Goal: Transaction & Acquisition: Purchase product/service

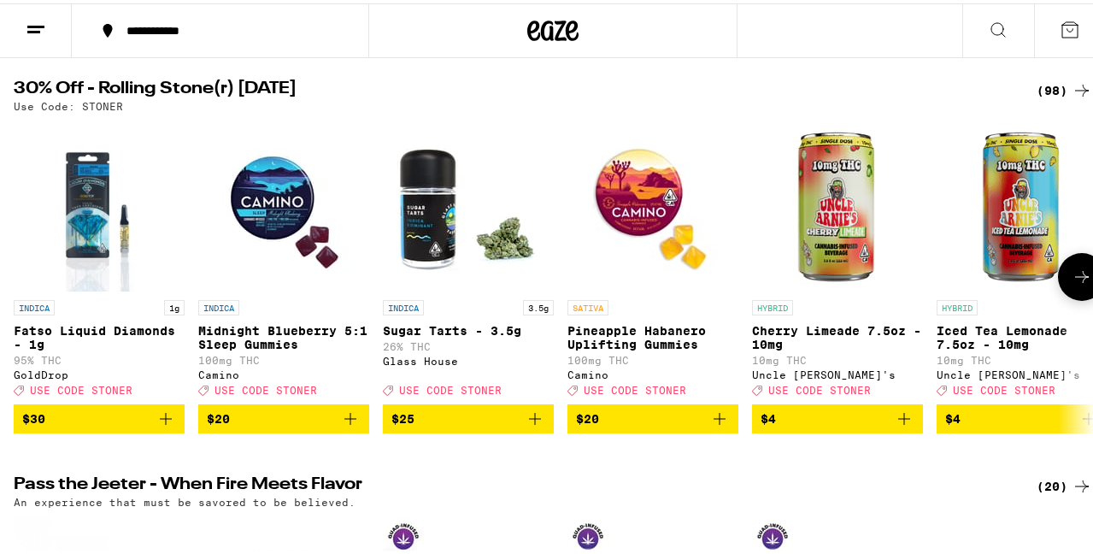
click at [1072, 284] on icon at bounding box center [1082, 273] width 21 height 21
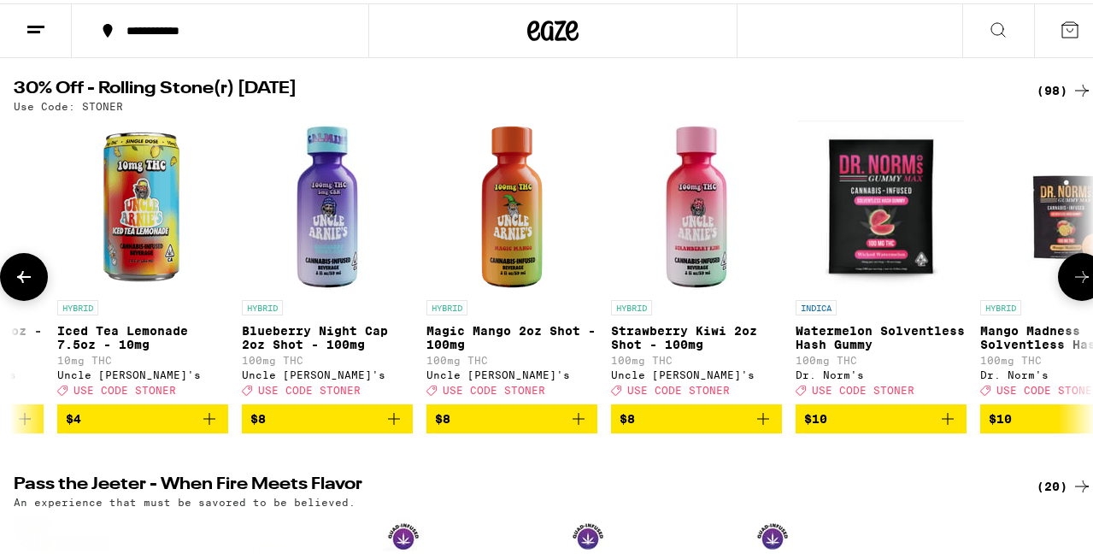
click at [1072, 284] on icon at bounding box center [1082, 273] width 21 height 21
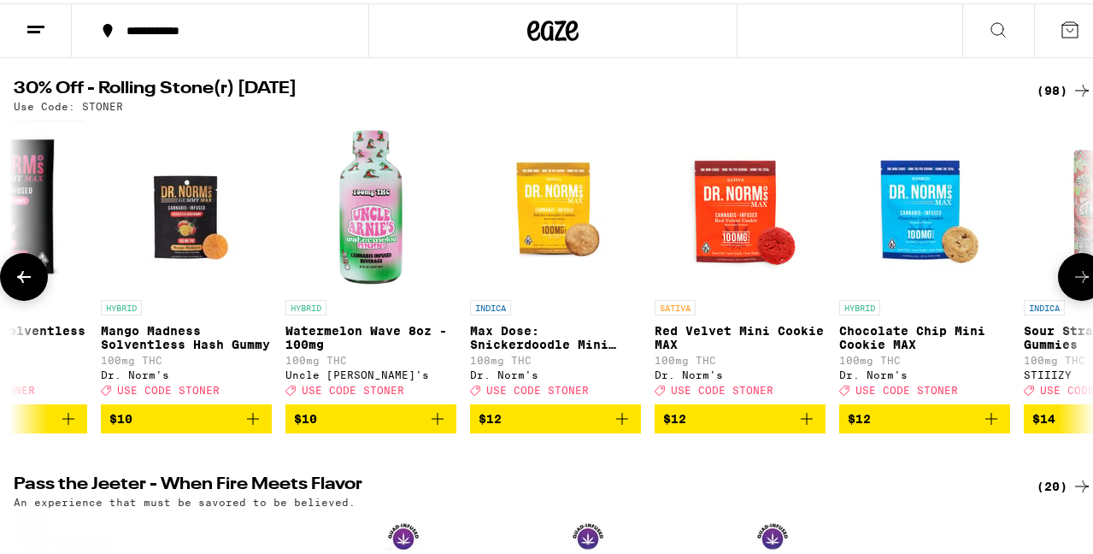
click at [1072, 284] on icon at bounding box center [1082, 273] width 21 height 21
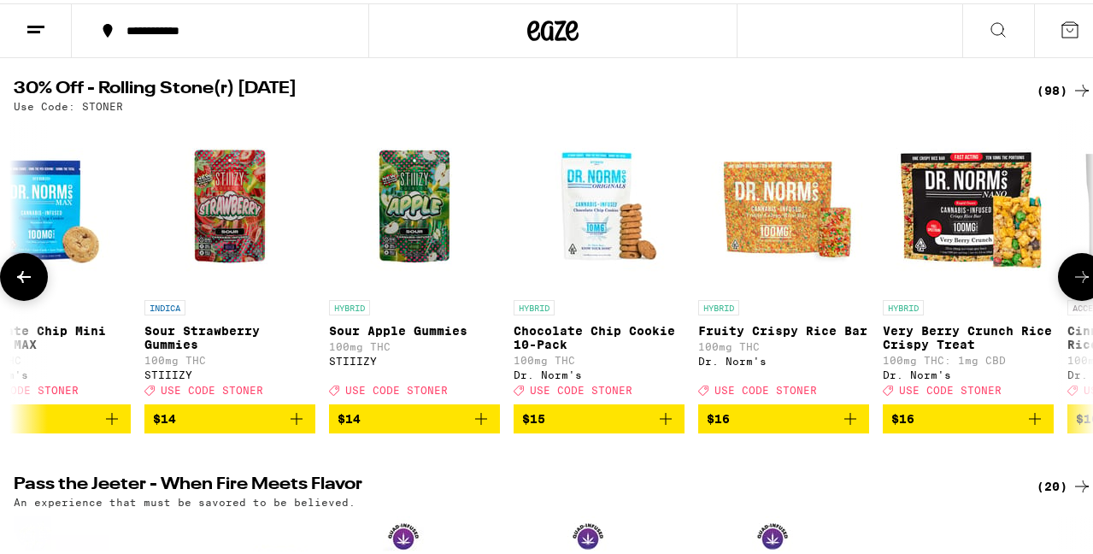
click at [1072, 284] on icon at bounding box center [1082, 273] width 21 height 21
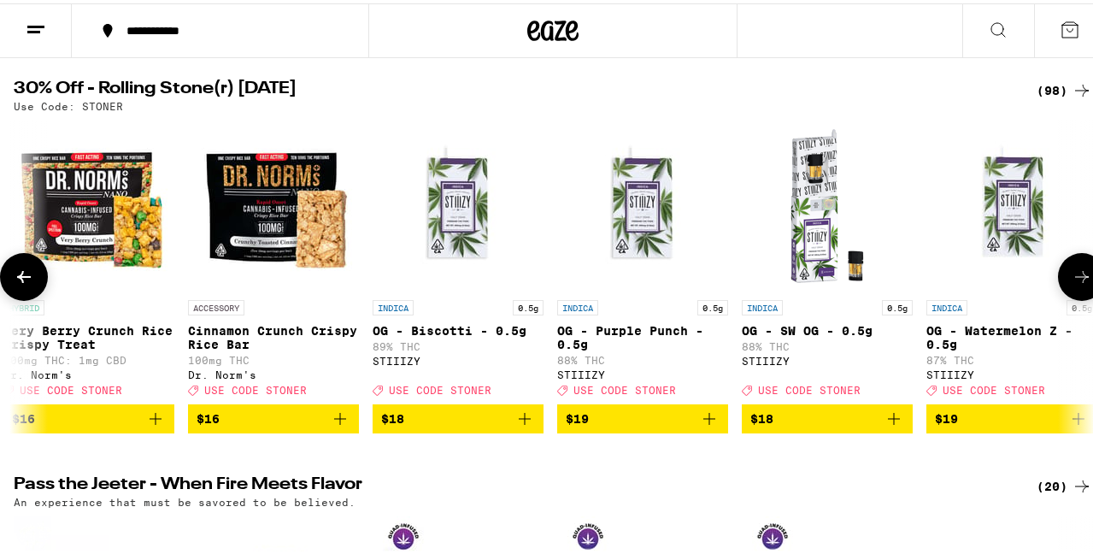
click at [1072, 284] on icon at bounding box center [1082, 273] width 21 height 21
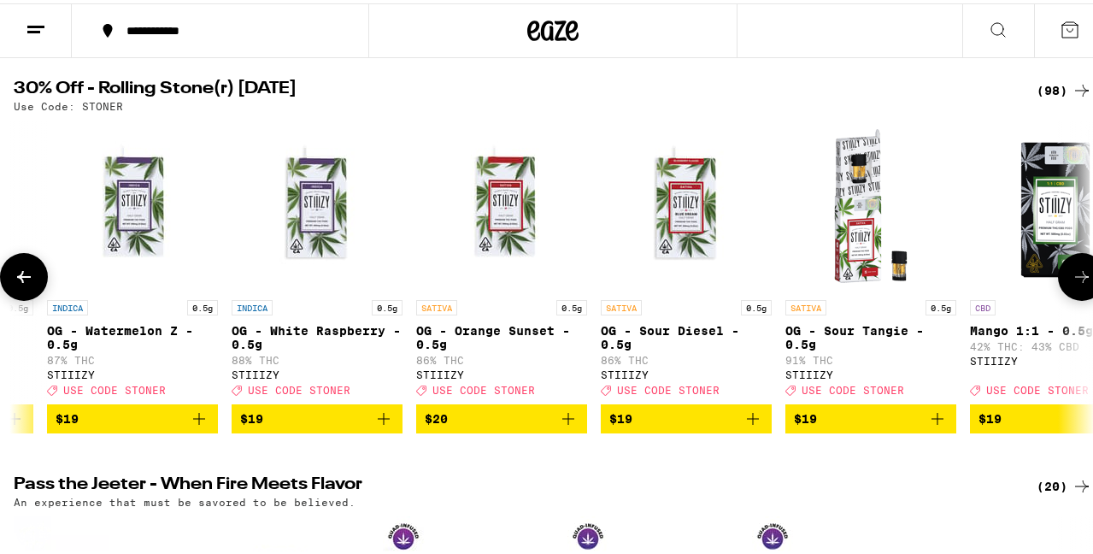
click at [1072, 284] on icon at bounding box center [1082, 273] width 21 height 21
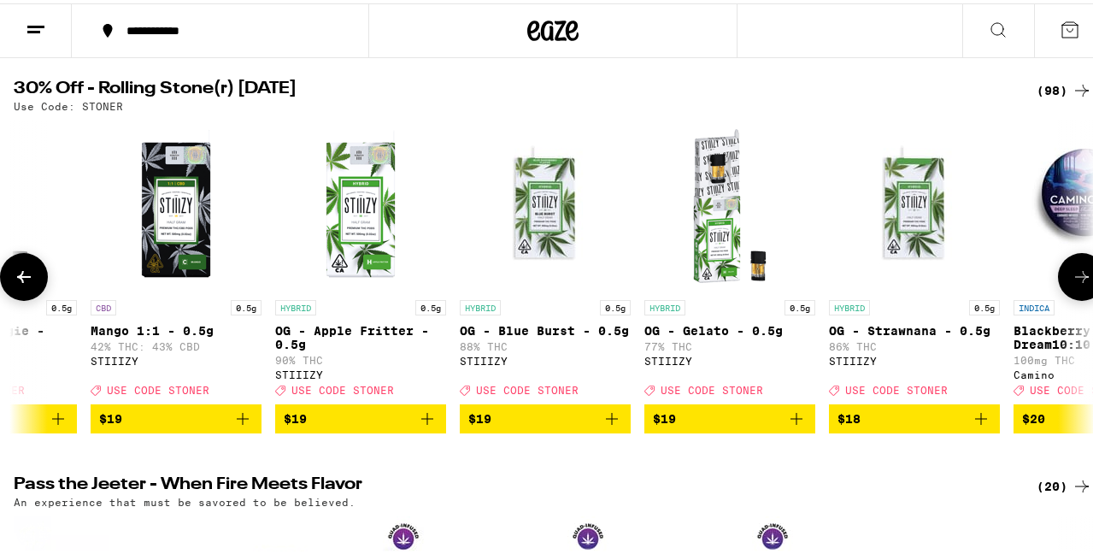
click at [1072, 284] on icon at bounding box center [1082, 273] width 21 height 21
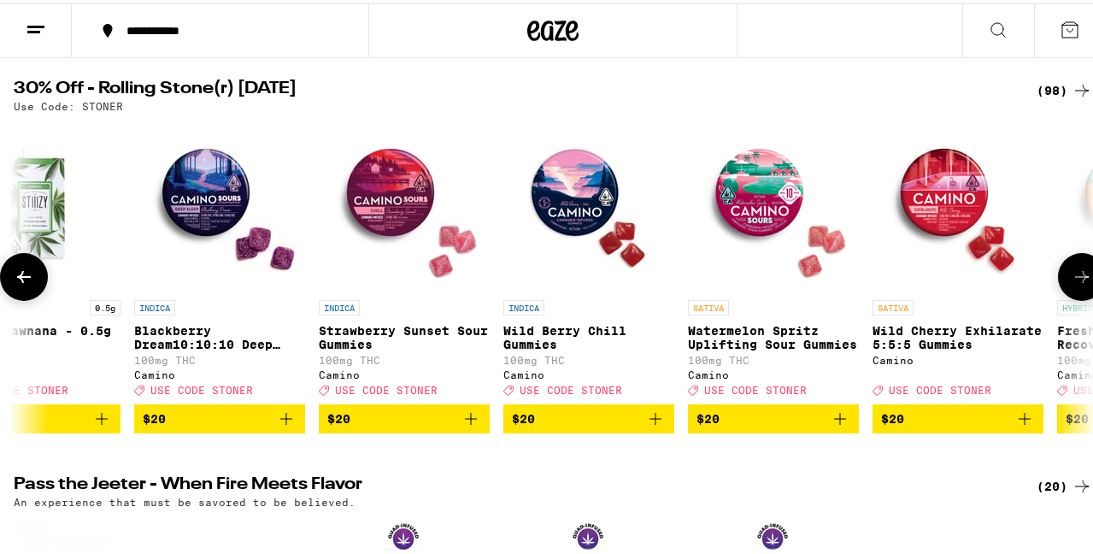
click at [1072, 284] on icon at bounding box center [1082, 273] width 21 height 21
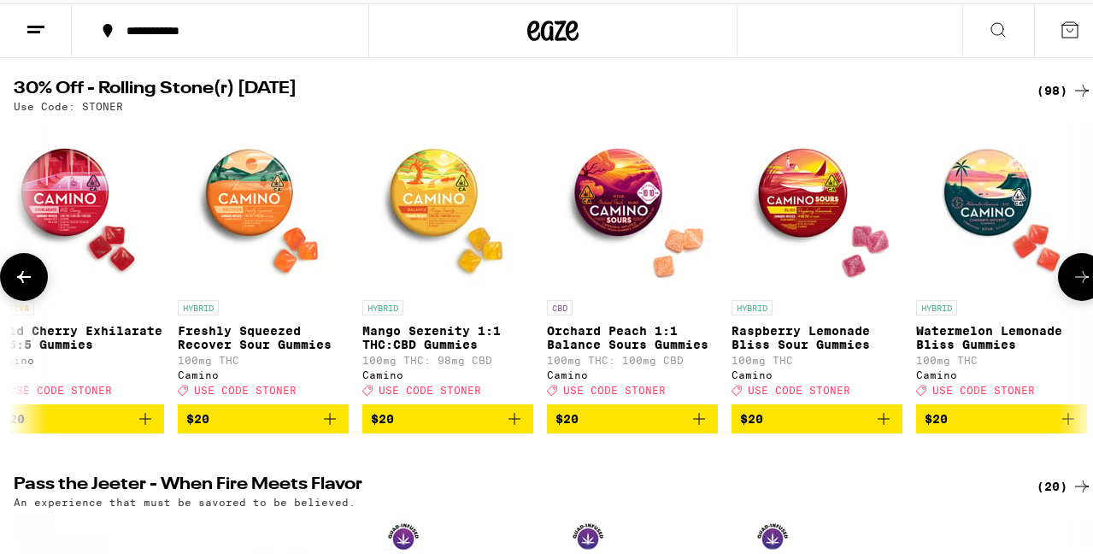
click at [1072, 284] on icon at bounding box center [1082, 273] width 21 height 21
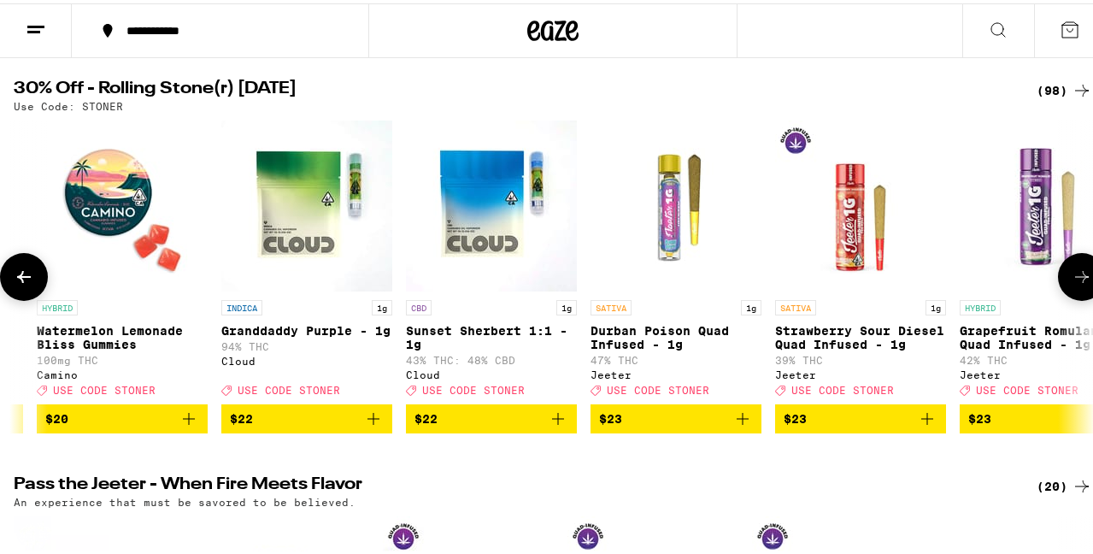
click at [1072, 284] on icon at bounding box center [1082, 273] width 21 height 21
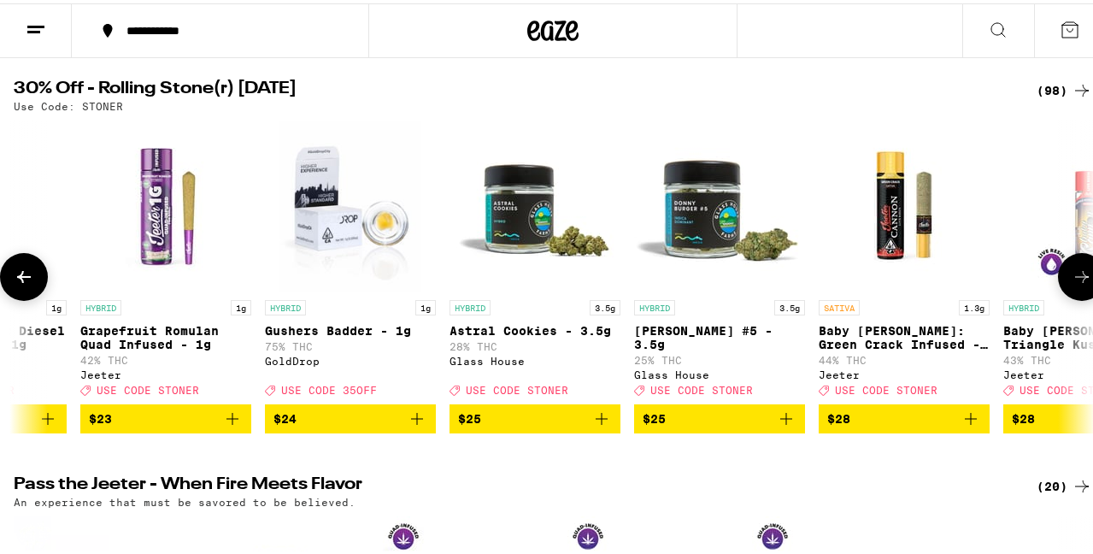
click at [1072, 284] on icon at bounding box center [1082, 273] width 21 height 21
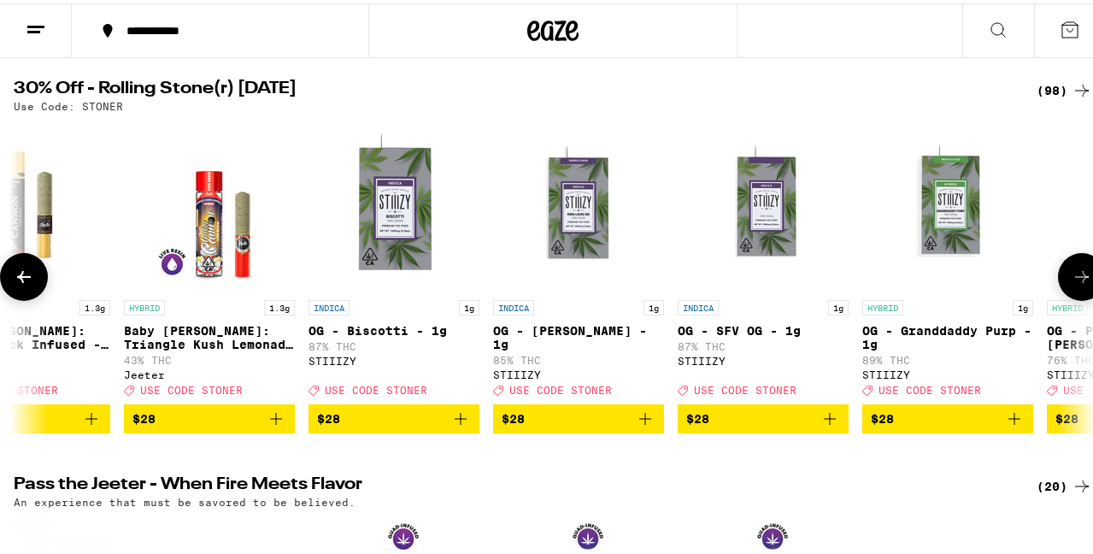
click at [1072, 284] on icon at bounding box center [1082, 273] width 21 height 21
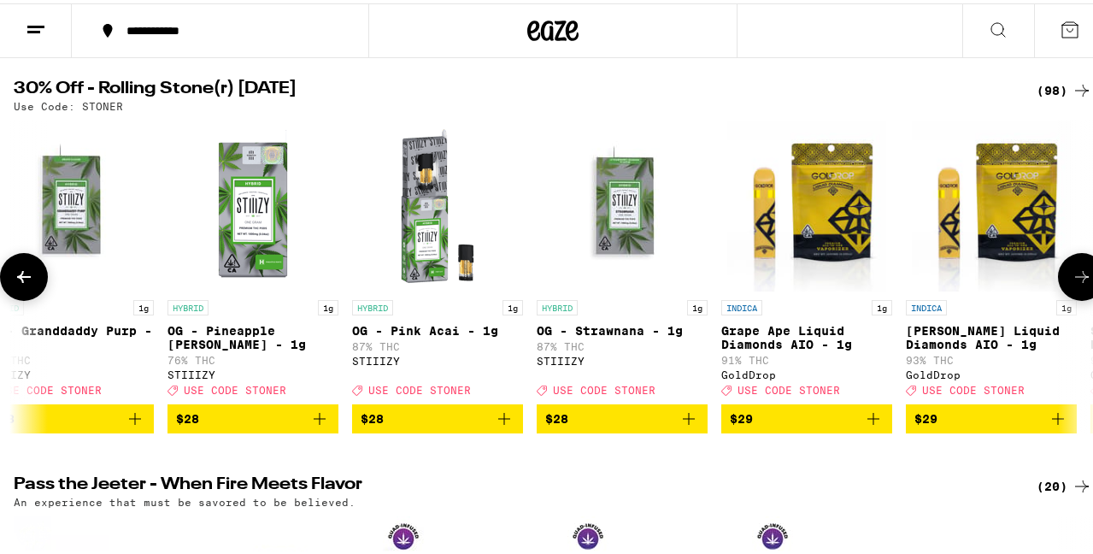
click at [1072, 284] on icon at bounding box center [1082, 273] width 21 height 21
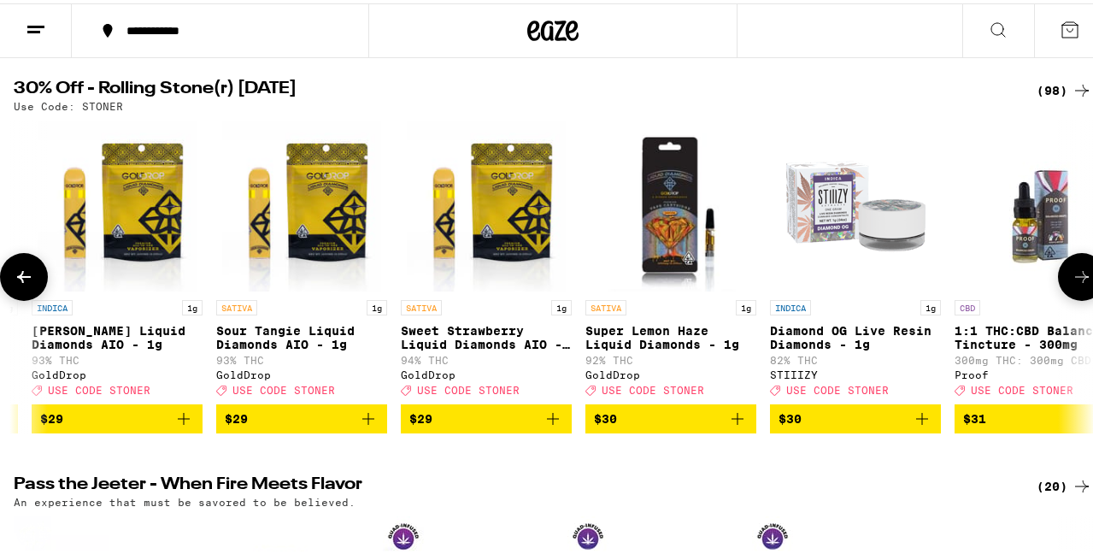
scroll to position [0, 11430]
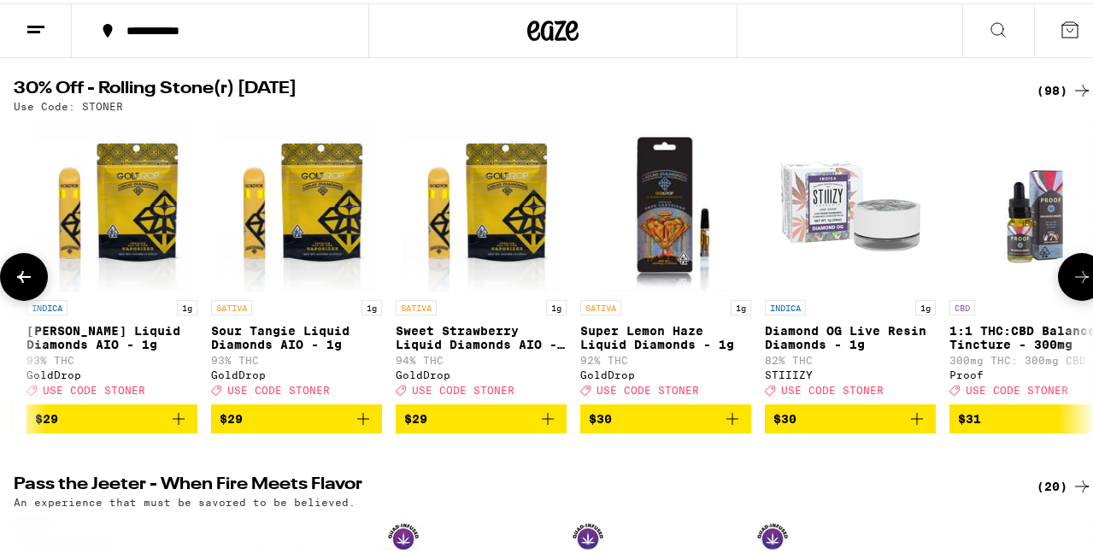
click at [1072, 284] on icon at bounding box center [1082, 273] width 21 height 21
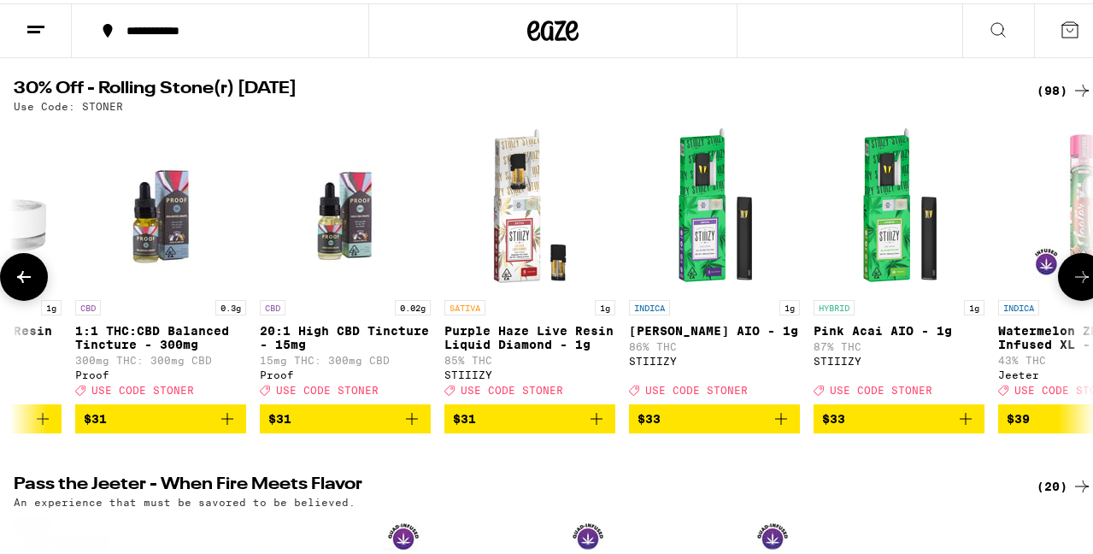
scroll to position [0, 12310]
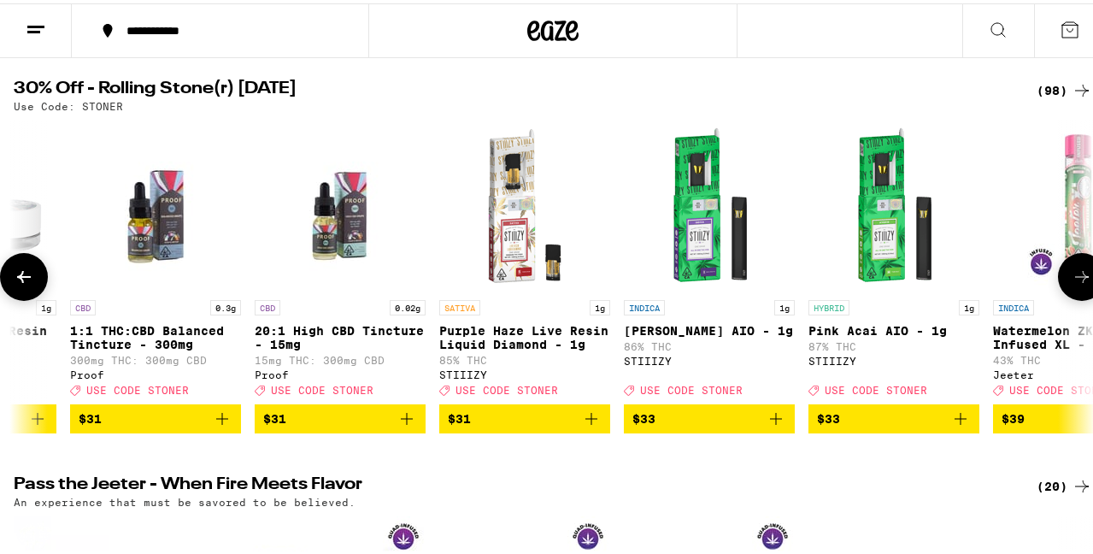
click at [30, 284] on icon at bounding box center [24, 273] width 21 height 21
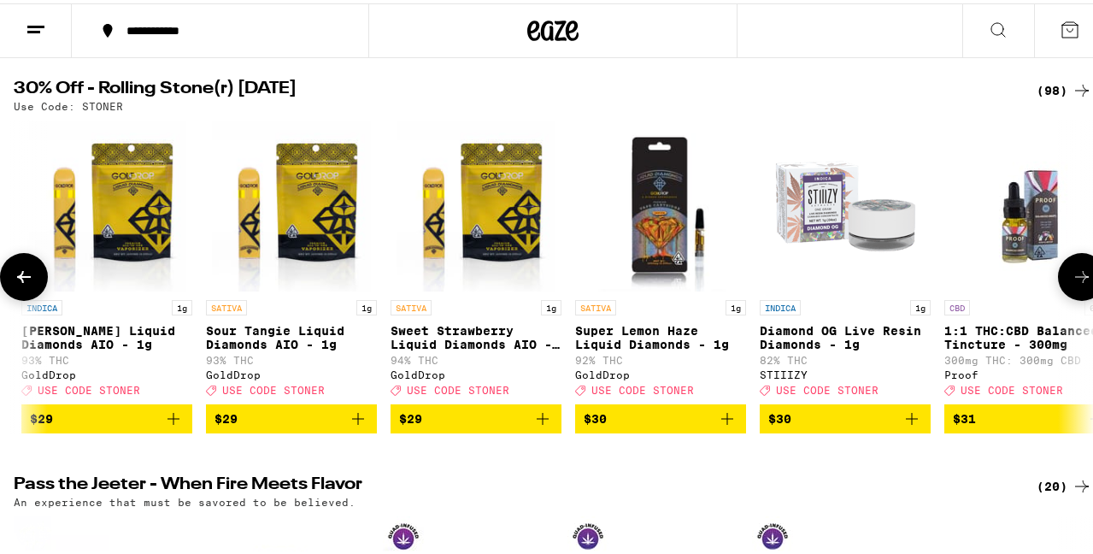
scroll to position [0, 11430]
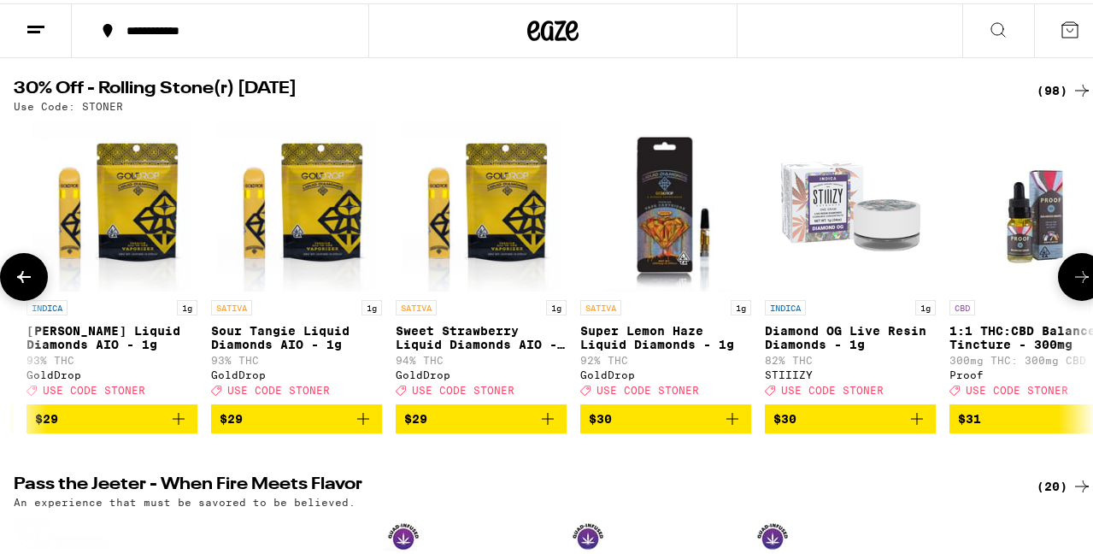
click at [1060, 292] on button at bounding box center [1082, 274] width 48 height 48
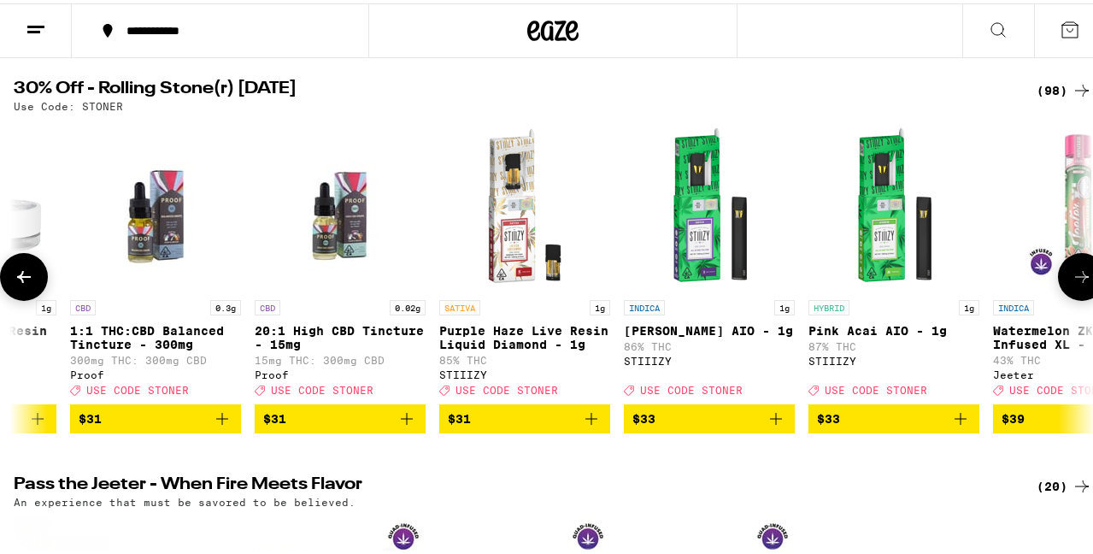
click at [1060, 292] on button at bounding box center [1082, 274] width 48 height 48
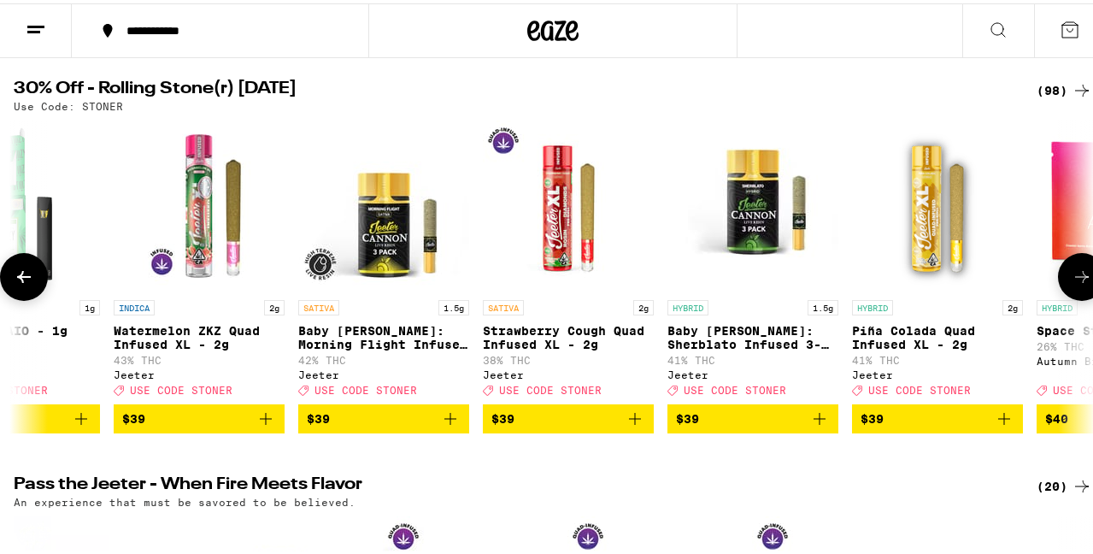
click at [1060, 292] on button at bounding box center [1082, 274] width 48 height 48
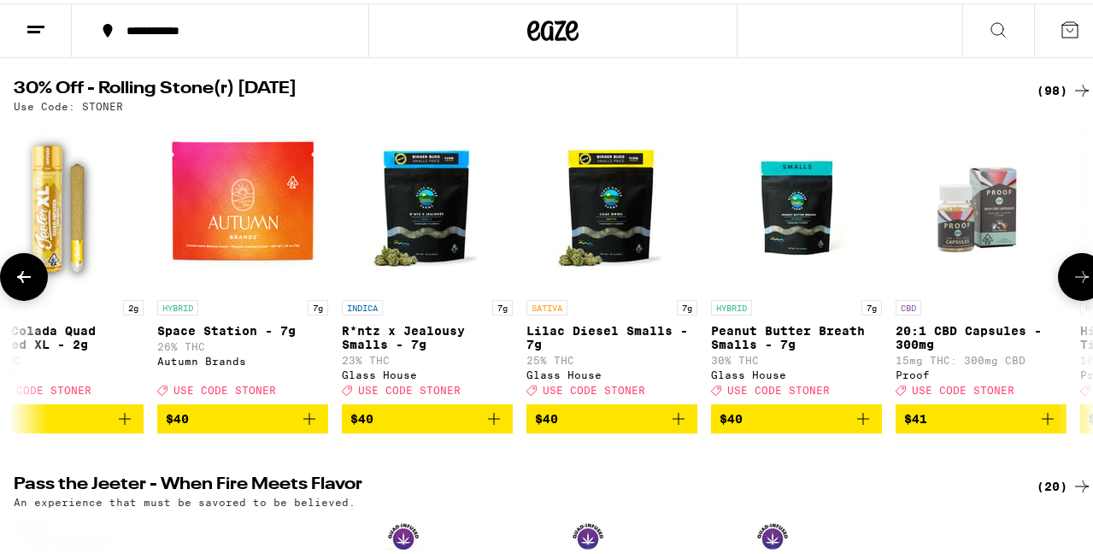
click at [1060, 292] on button at bounding box center [1082, 274] width 48 height 48
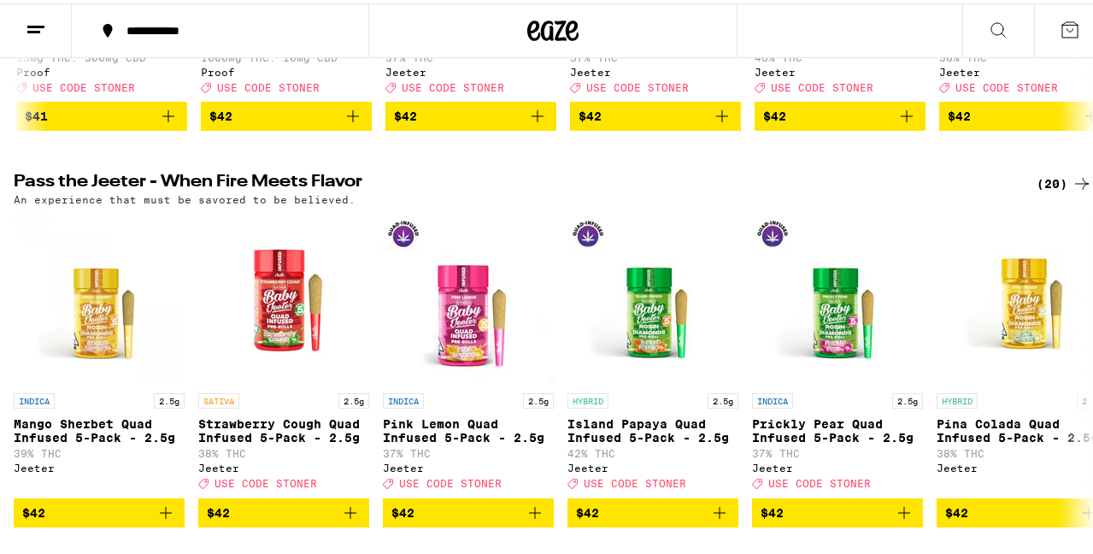
scroll to position [513, 0]
